Goal: Task Accomplishment & Management: Use online tool/utility

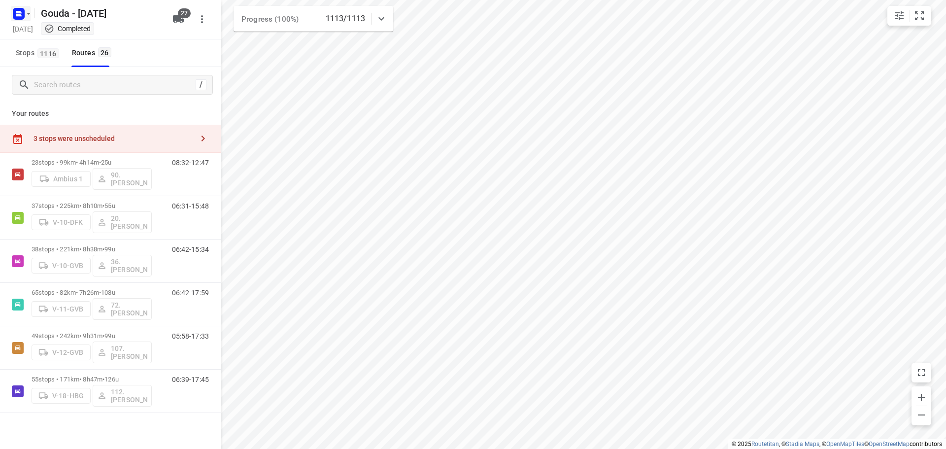
click at [17, 16] on icon "button" at bounding box center [17, 15] width 2 height 2
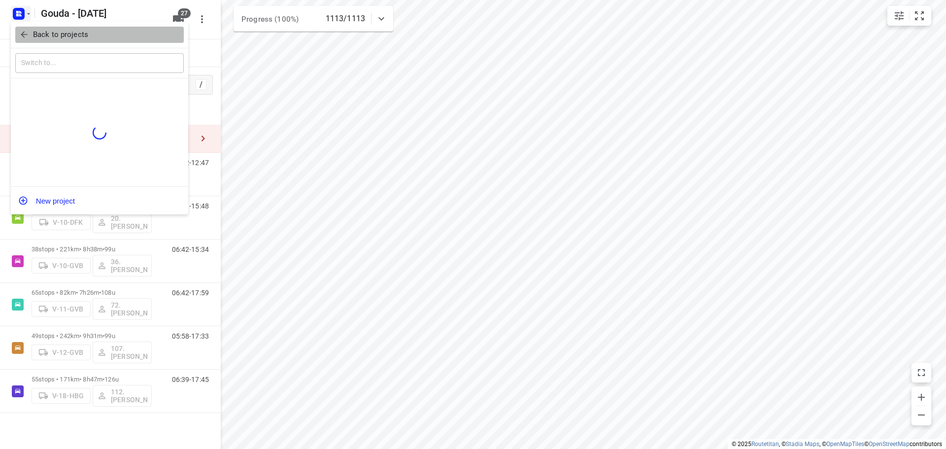
click at [25, 38] on icon "button" at bounding box center [24, 35] width 10 height 10
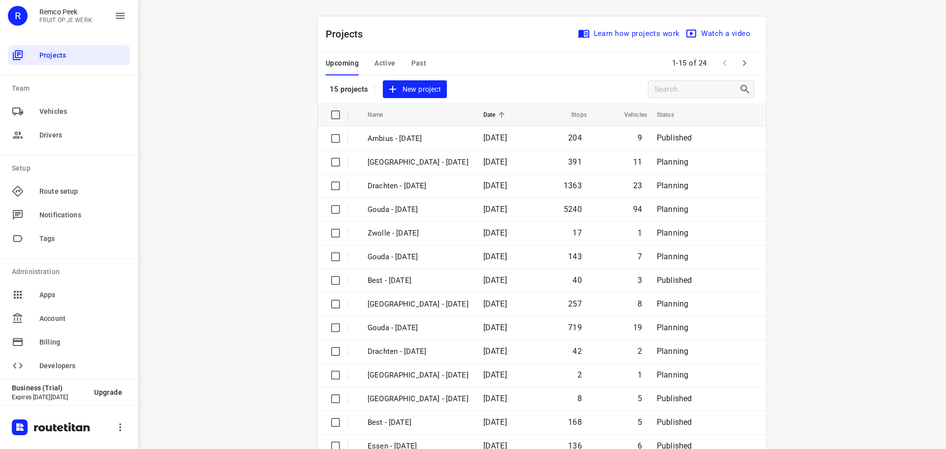
click at [380, 58] on span "Active" at bounding box center [384, 63] width 21 height 12
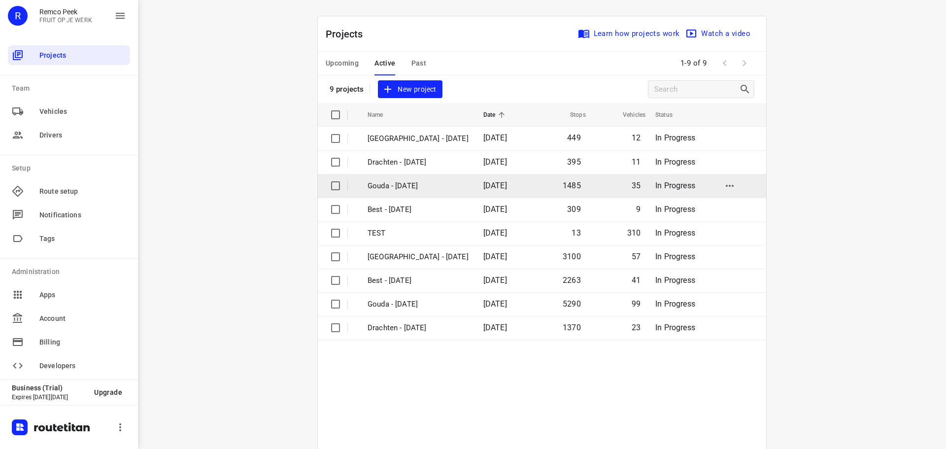
click at [405, 182] on p "Gouda - [DATE]" at bounding box center [418, 185] width 101 height 11
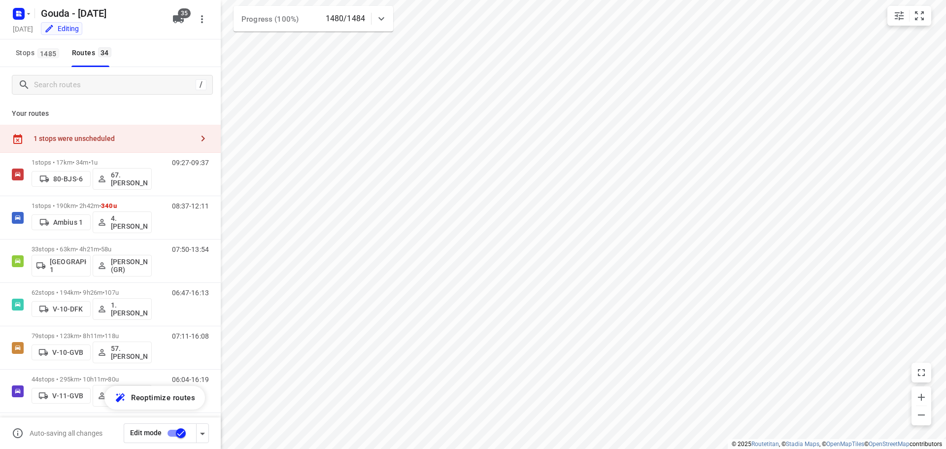
checkbox input "true"
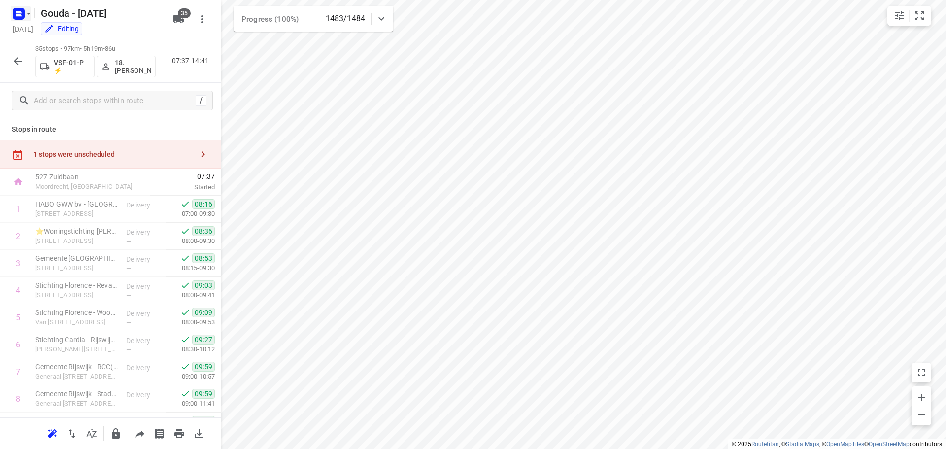
click at [12, 11] on icon "button" at bounding box center [19, 14] width 16 height 16
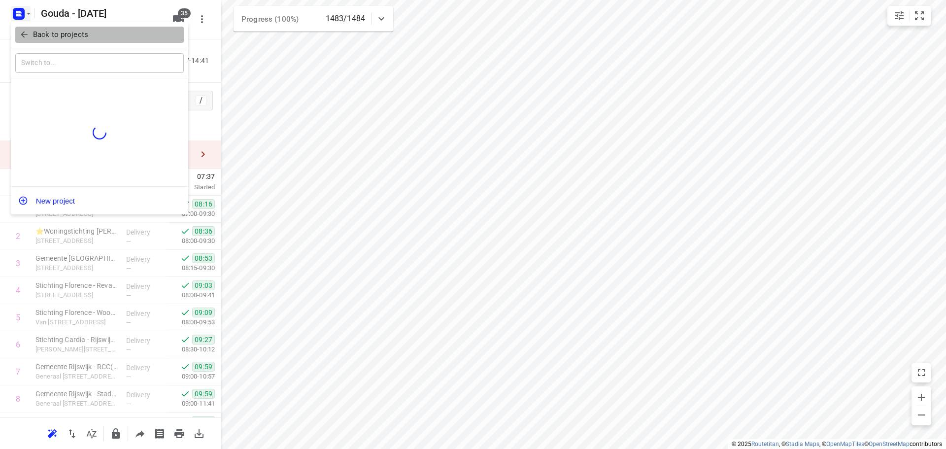
click at [23, 31] on icon "button" at bounding box center [24, 35] width 10 height 10
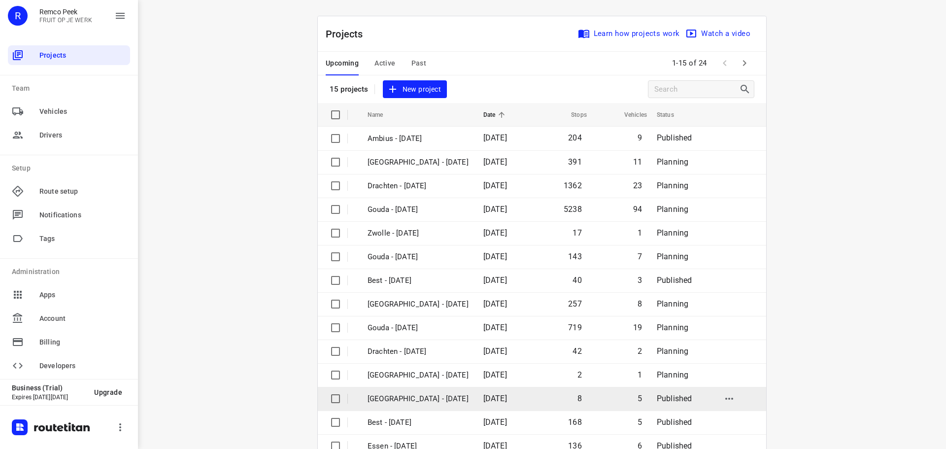
scroll to position [49, 0]
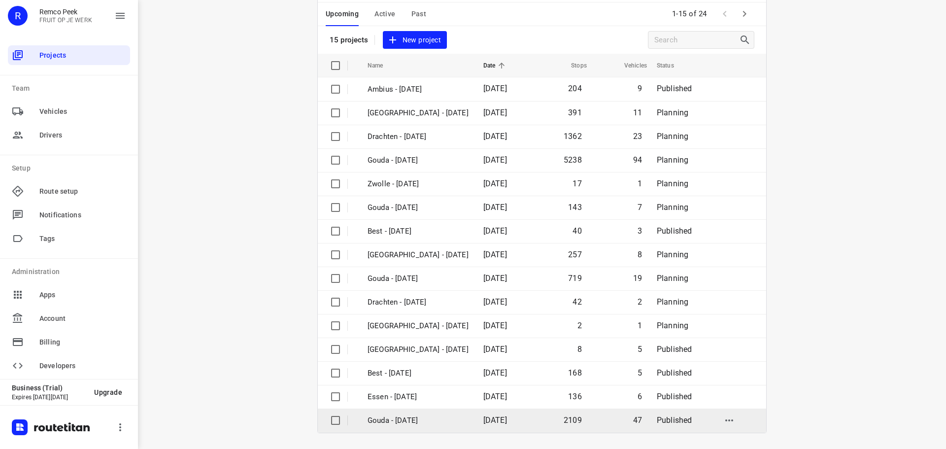
click at [425, 416] on p "Gouda - [DATE]" at bounding box center [418, 420] width 101 height 11
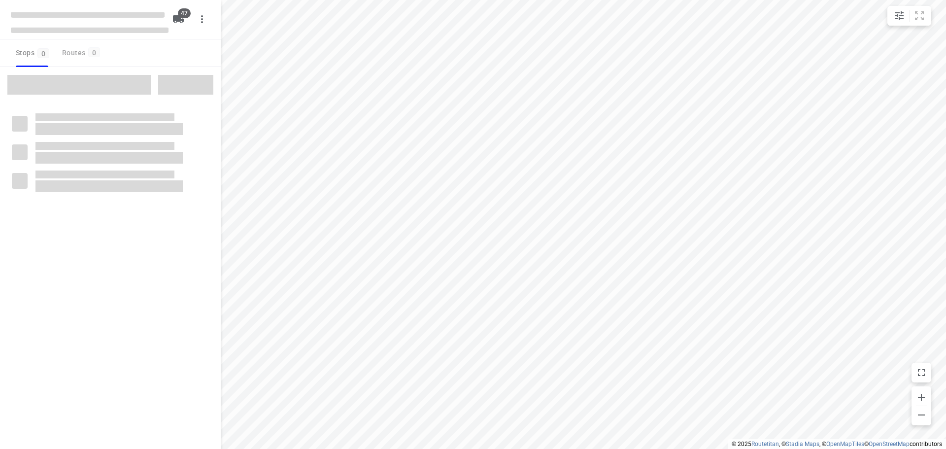
checkbox input "true"
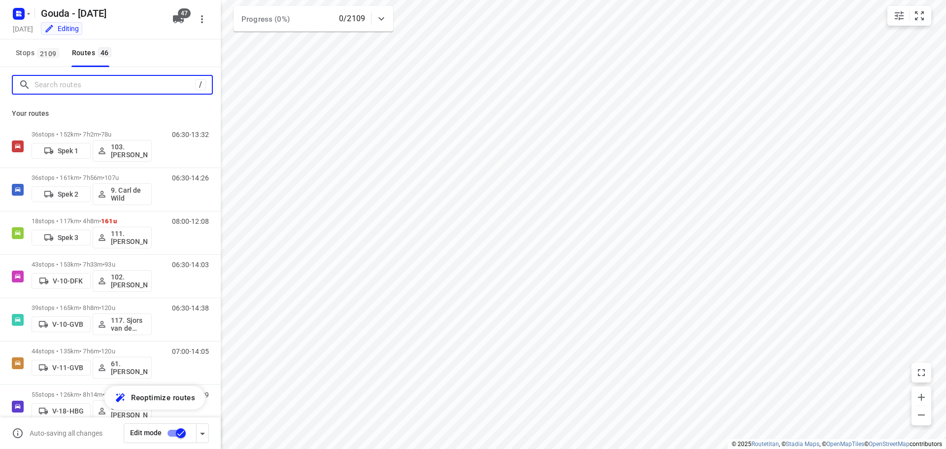
click at [87, 84] on input "Search routes" at bounding box center [114, 84] width 161 height 15
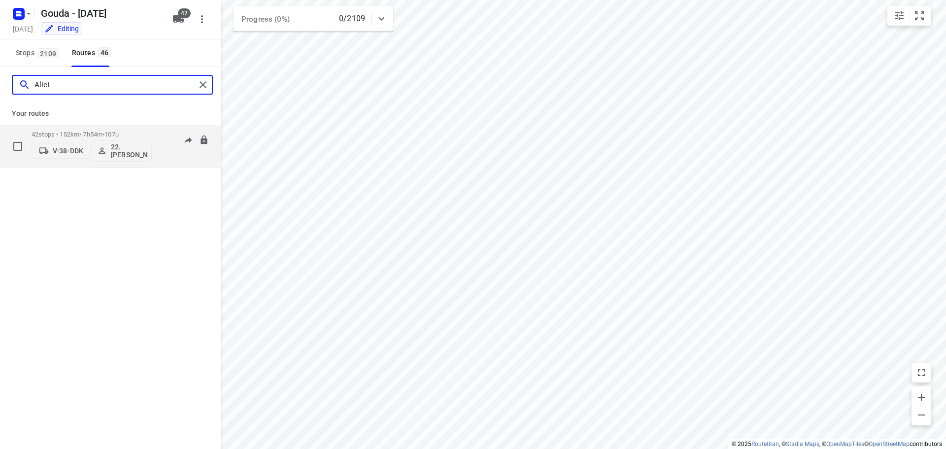
type input "Alici"
click at [83, 129] on div "42 stops • 152km • 7h54m • 107u V-38-DDK 22.[PERSON_NAME]" at bounding box center [92, 146] width 120 height 41
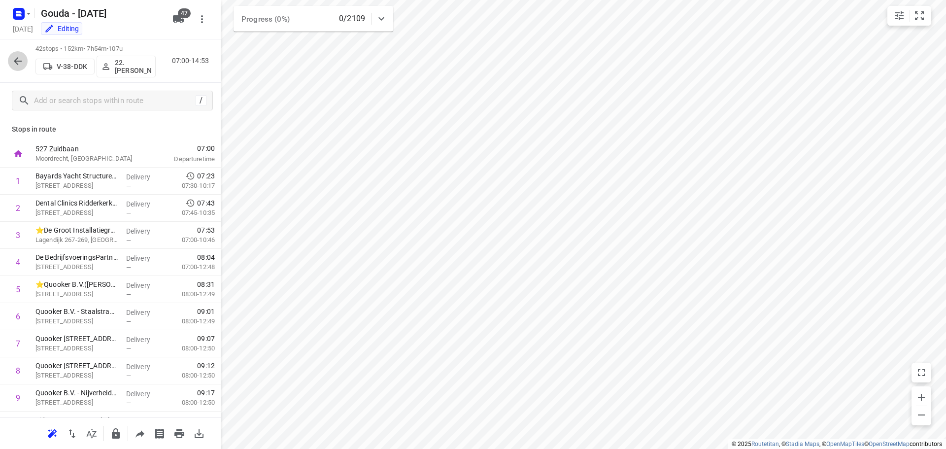
click at [19, 61] on icon "button" at bounding box center [18, 61] width 8 height 8
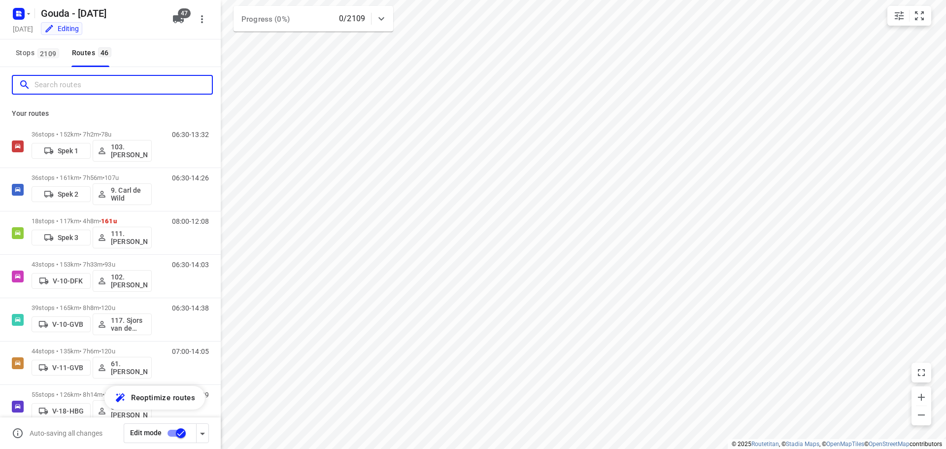
click at [87, 86] on input "Search routes" at bounding box center [122, 84] width 177 height 15
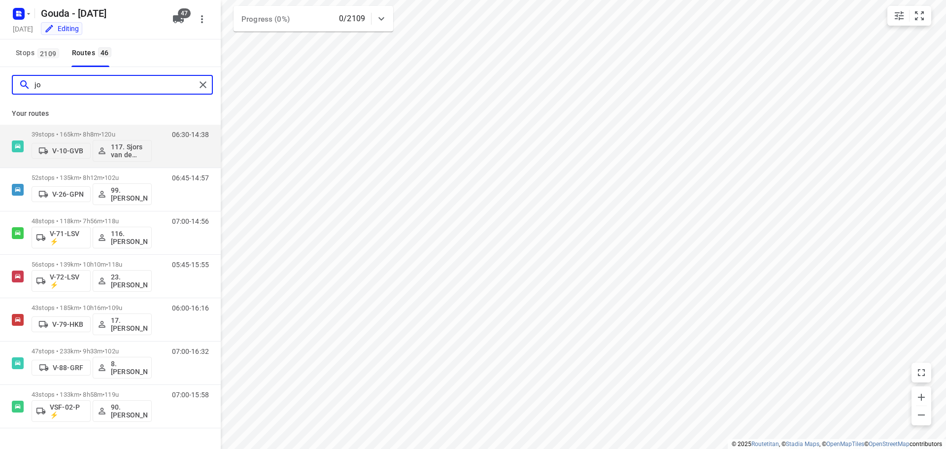
type input "joy"
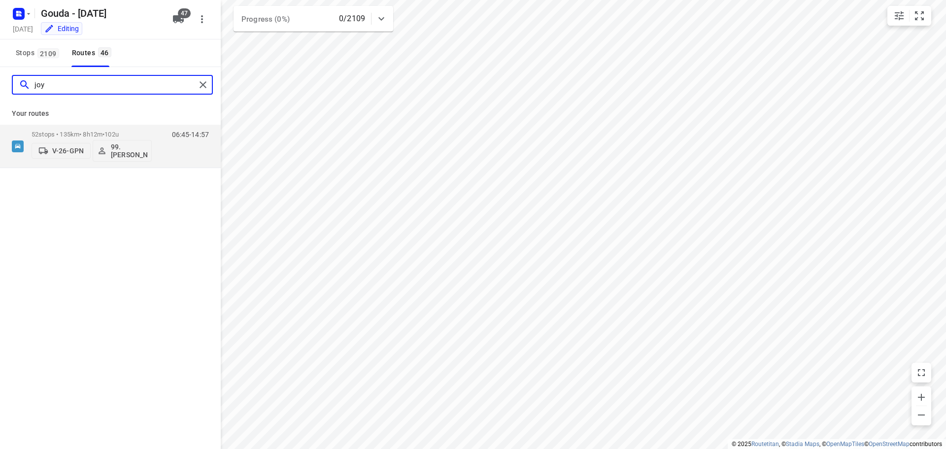
drag, startPoint x: 77, startPoint y: 86, endPoint x: 21, endPoint y: 84, distance: 56.7
click at [21, 84] on div "joy" at bounding box center [107, 84] width 177 height 15
type input "joli"
click at [90, 128] on div "48 stops • 118km • 7h56m • 118u V-71-LSV ⚡ 116.[PERSON_NAME]" at bounding box center [92, 146] width 120 height 41
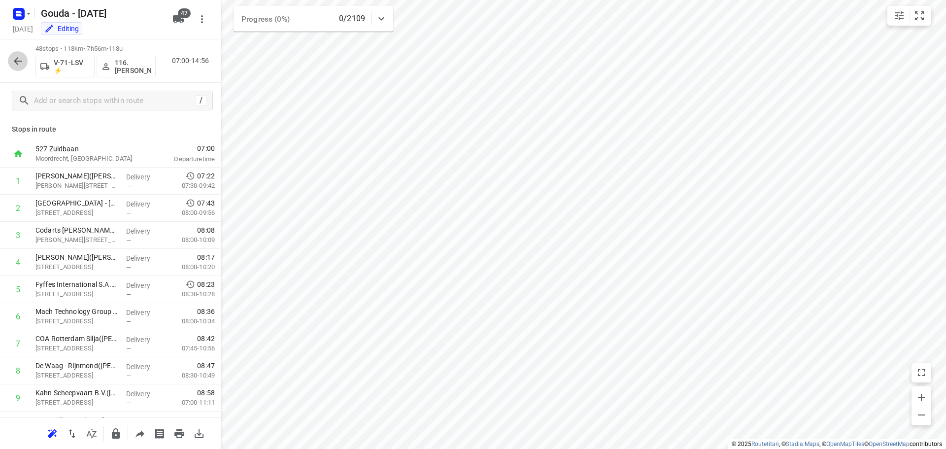
click at [21, 58] on icon "button" at bounding box center [18, 61] width 12 height 12
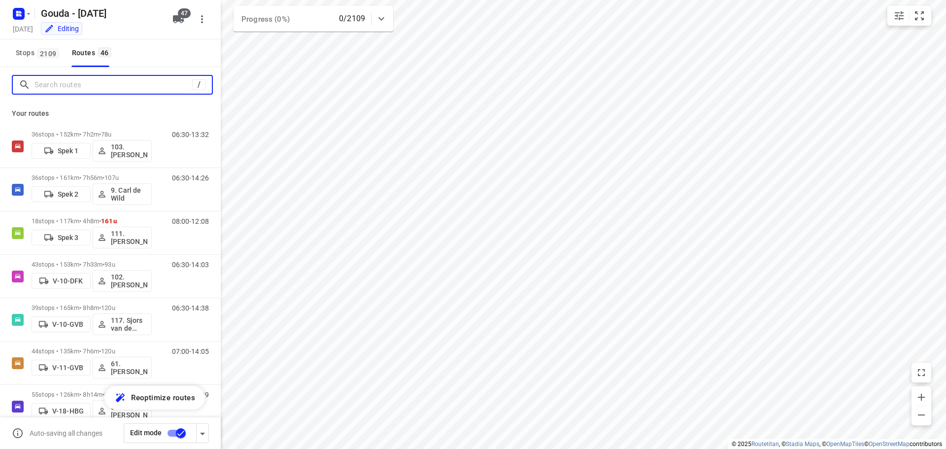
click at [77, 91] on input "Search routes" at bounding box center [113, 84] width 158 height 15
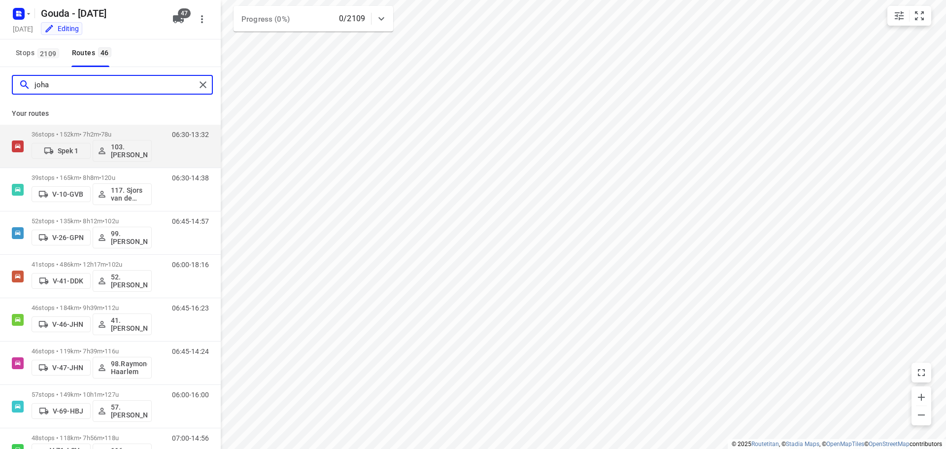
type input "[PERSON_NAME]"
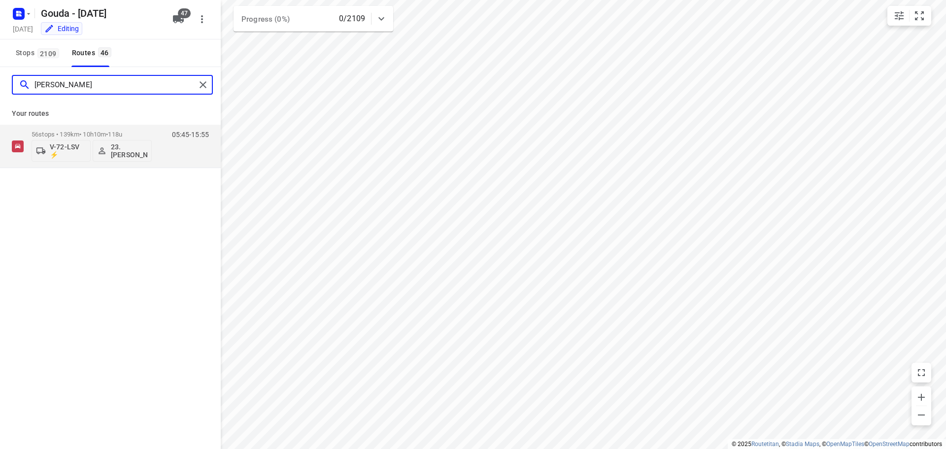
drag, startPoint x: 69, startPoint y: 89, endPoint x: 25, endPoint y: 84, distance: 44.1
click at [25, 84] on div "[PERSON_NAME]" at bounding box center [107, 84] width 177 height 15
